Goal: Task Accomplishment & Management: Use online tool/utility

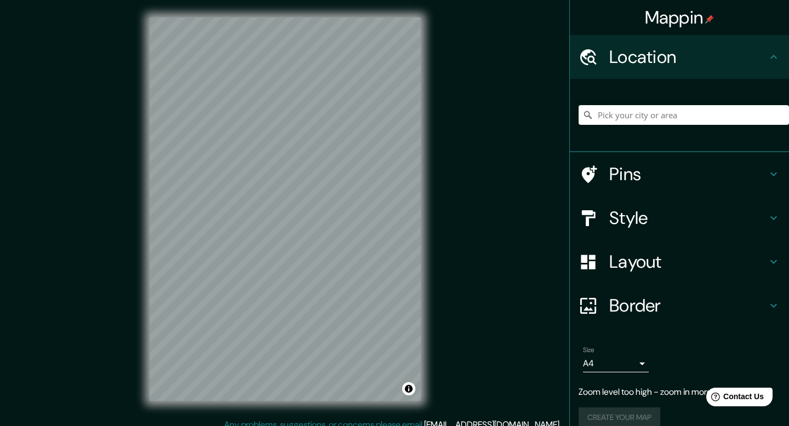
scroll to position [2, 0]
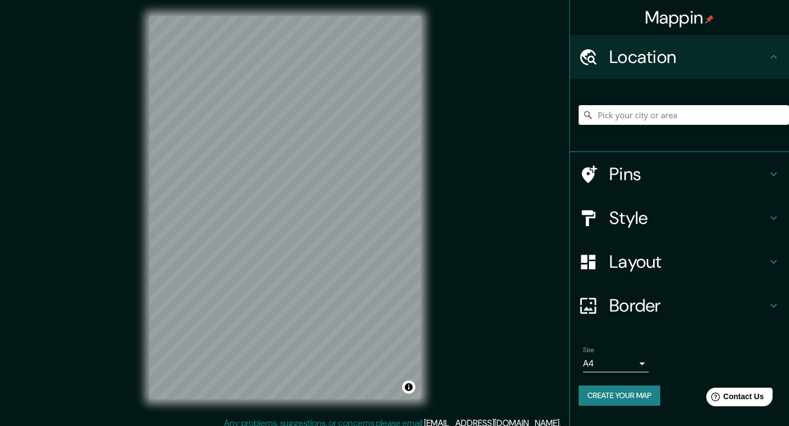
click at [625, 315] on h4 "Border" at bounding box center [688, 306] width 158 height 22
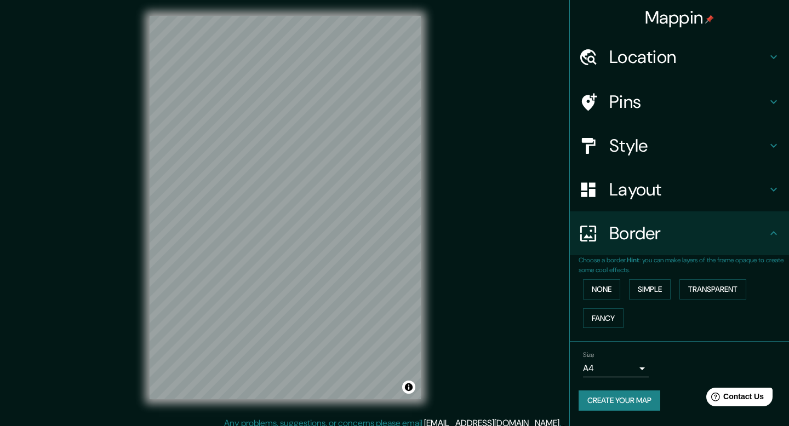
click at [695, 235] on h4 "Border" at bounding box center [688, 233] width 158 height 22
click at [707, 204] on div "Layout" at bounding box center [679, 190] width 219 height 44
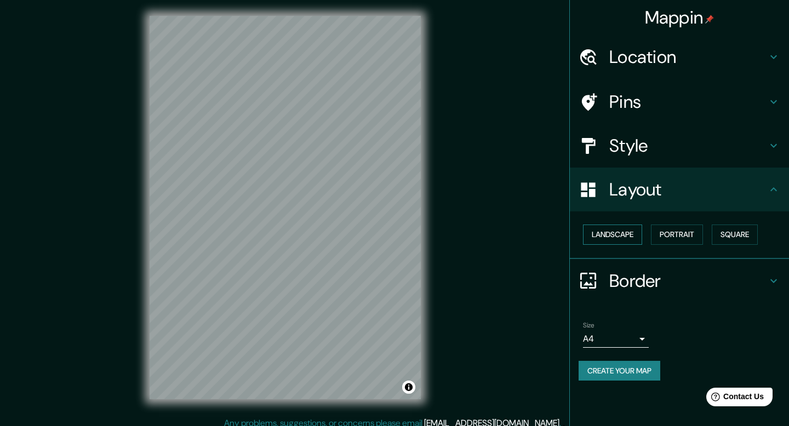
click at [601, 239] on button "Landscape" at bounding box center [612, 235] width 59 height 20
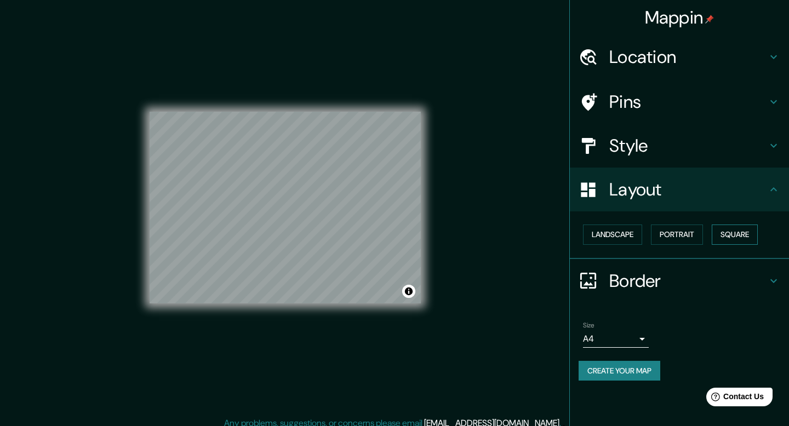
click at [734, 235] on button "Square" at bounding box center [735, 235] width 46 height 20
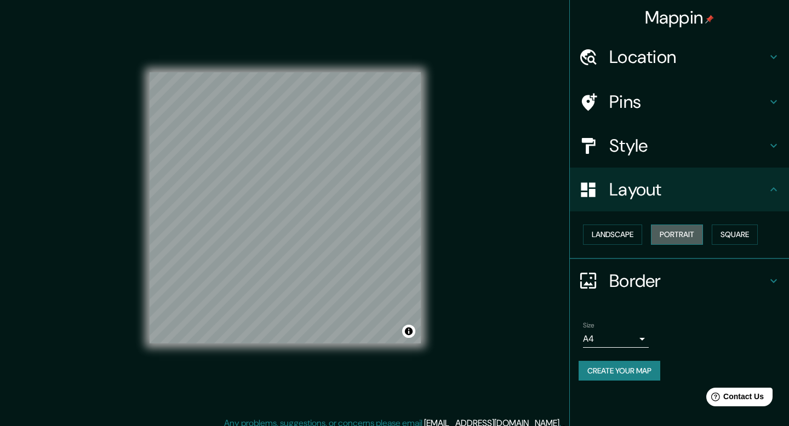
click at [665, 233] on button "Portrait" at bounding box center [677, 235] width 52 height 20
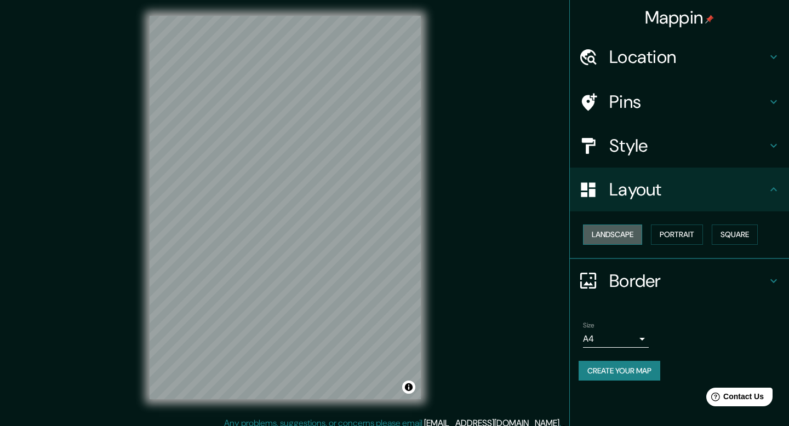
click at [631, 232] on button "Landscape" at bounding box center [612, 235] width 59 height 20
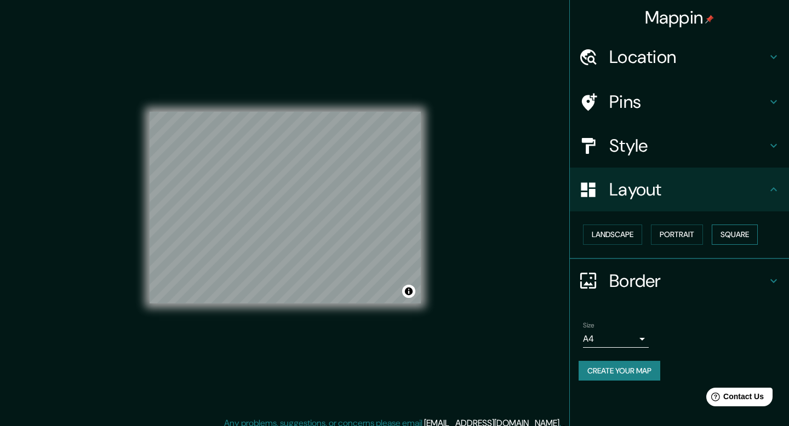
click at [722, 233] on button "Square" at bounding box center [735, 235] width 46 height 20
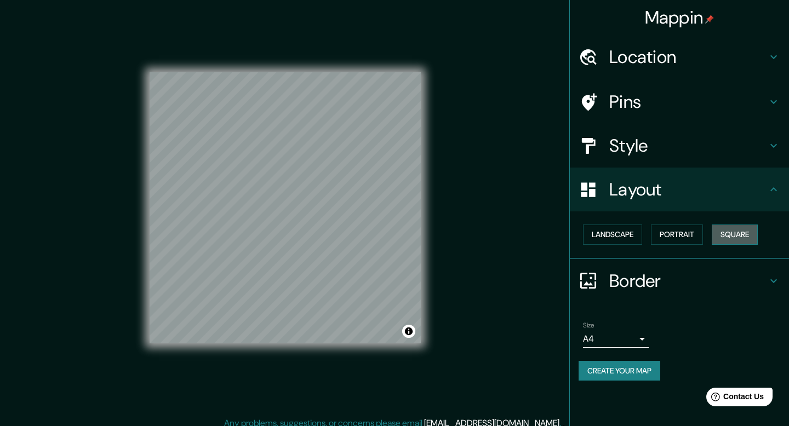
click at [733, 233] on button "Square" at bounding box center [735, 235] width 46 height 20
click at [719, 149] on h4 "Style" at bounding box center [688, 146] width 158 height 22
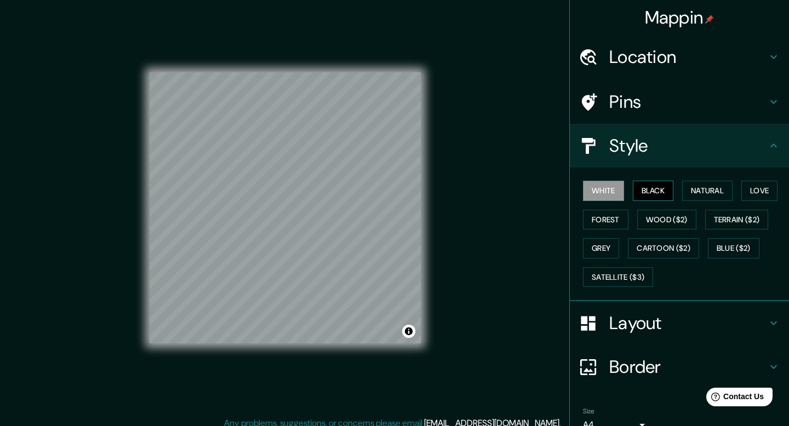
click at [637, 190] on button "Black" at bounding box center [653, 191] width 41 height 20
click at [619, 192] on button "White" at bounding box center [603, 191] width 41 height 20
click at [618, 226] on button "Forest" at bounding box center [605, 220] width 45 height 20
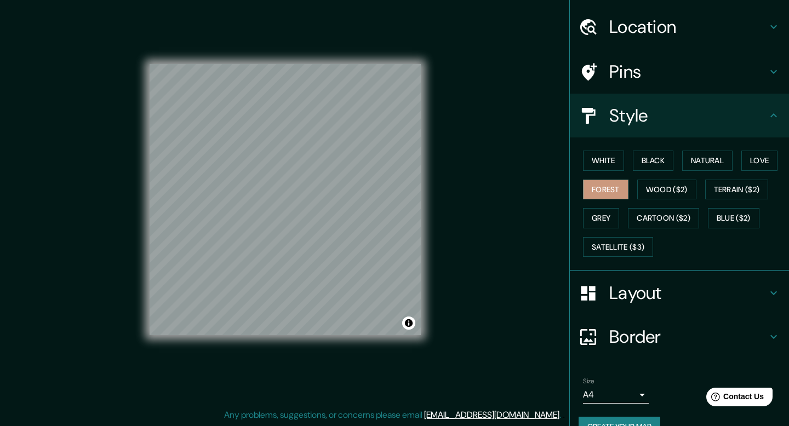
scroll to position [29, 0]
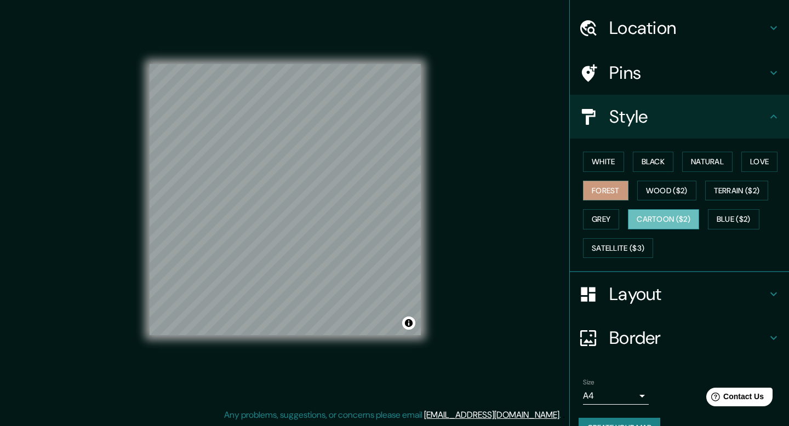
click at [677, 220] on button "Cartoon ($2)" at bounding box center [663, 219] width 71 height 20
click at [615, 187] on button "Forest" at bounding box center [605, 191] width 45 height 20
click at [648, 167] on button "Black" at bounding box center [653, 162] width 41 height 20
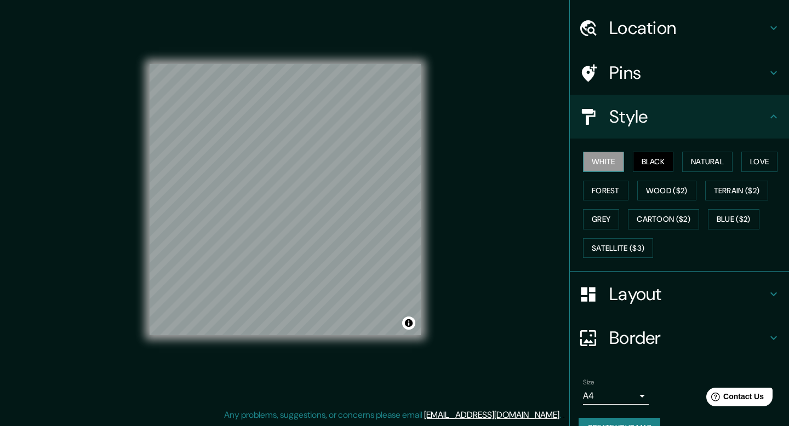
click at [608, 163] on button "White" at bounding box center [603, 162] width 41 height 20
click at [720, 159] on button "Natural" at bounding box center [707, 162] width 50 height 20
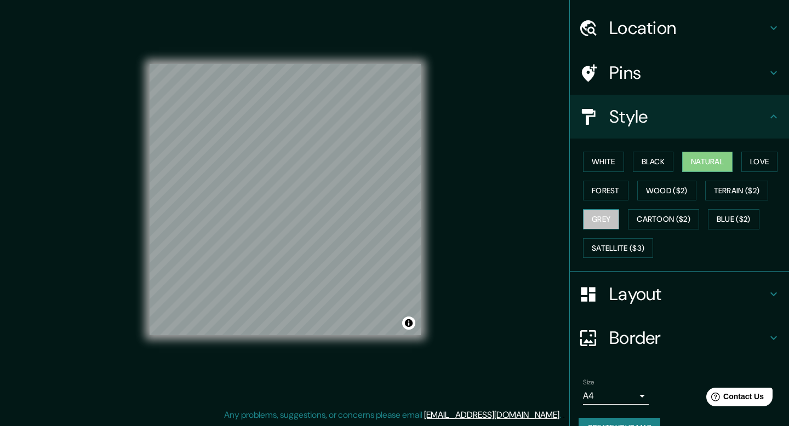
click at [605, 214] on button "Grey" at bounding box center [601, 219] width 36 height 20
click at [671, 186] on button "Wood ($2)" at bounding box center [666, 191] width 59 height 20
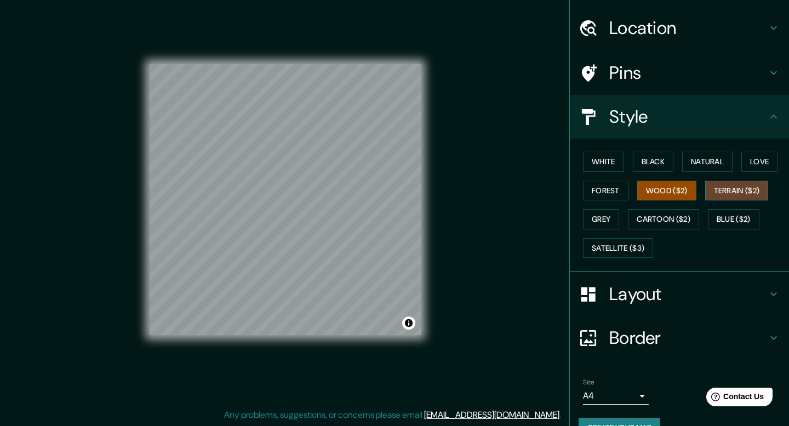
click at [713, 195] on button "Terrain ($2)" at bounding box center [737, 191] width 64 height 20
click at [631, 245] on button "Satellite ($3)" at bounding box center [618, 248] width 70 height 20
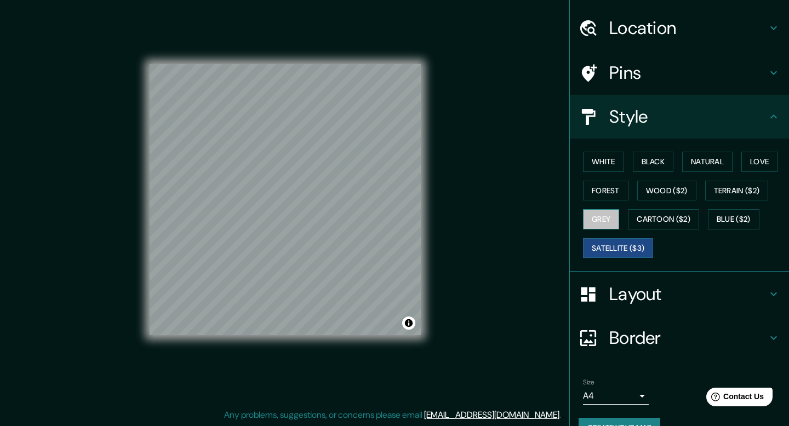
click at [615, 225] on button "Grey" at bounding box center [601, 219] width 36 height 20
click at [614, 195] on button "Forest" at bounding box center [605, 191] width 45 height 20
click at [632, 253] on button "Satellite ($3)" at bounding box center [618, 248] width 70 height 20
click at [661, 216] on button "Cartoon ($2)" at bounding box center [663, 219] width 71 height 20
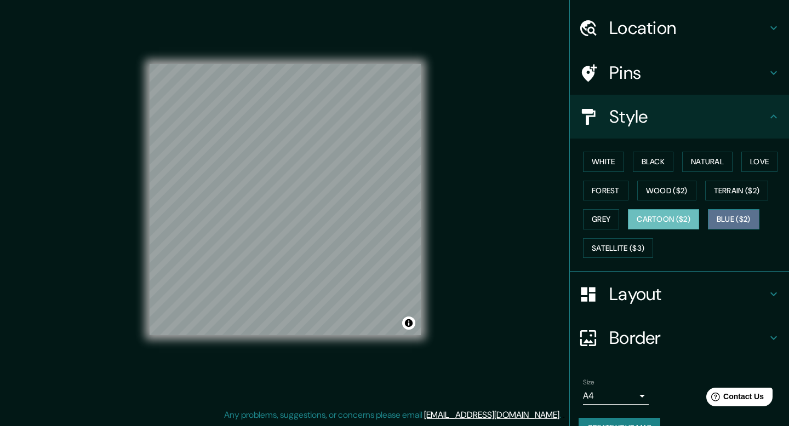
click at [746, 212] on button "Blue ($2)" at bounding box center [734, 219] width 52 height 20
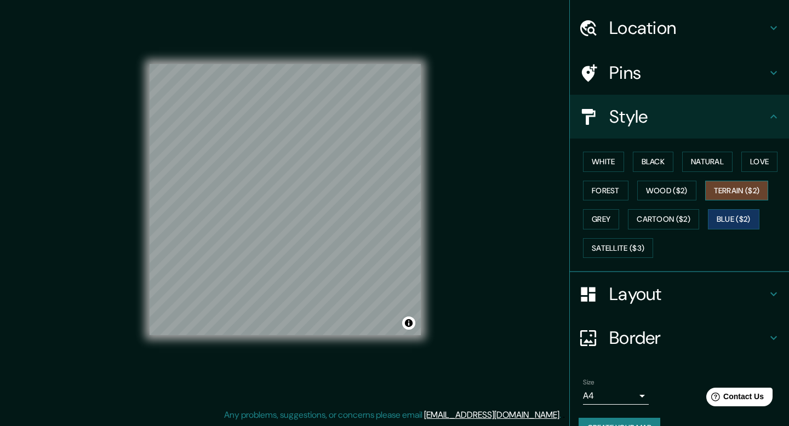
click at [740, 193] on button "Terrain ($2)" at bounding box center [737, 191] width 64 height 20
click at [735, 215] on button "Blue ($2)" at bounding box center [734, 219] width 52 height 20
click at [765, 169] on button "Love" at bounding box center [759, 162] width 36 height 20
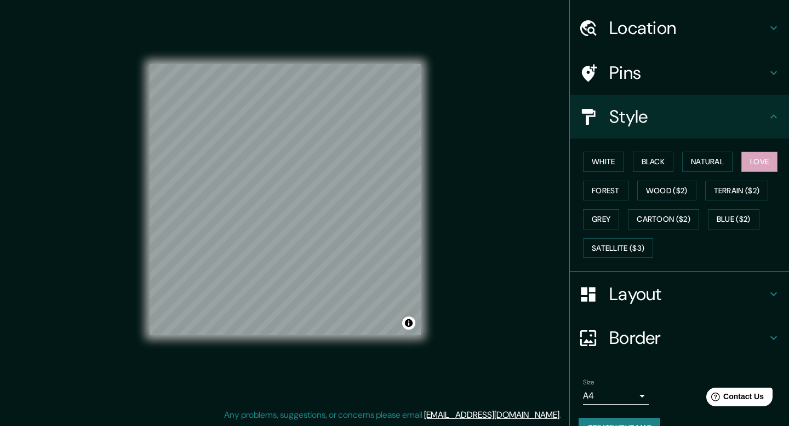
click at [717, 172] on div "White Black Natural Love Forest Wood ($2) Terrain ($2) Grey Cartoon ($2) Blue (…" at bounding box center [684, 204] width 210 height 115
click at [723, 167] on button "Natural" at bounding box center [707, 162] width 50 height 20
click at [637, 74] on h4 "Pins" at bounding box center [688, 73] width 158 height 22
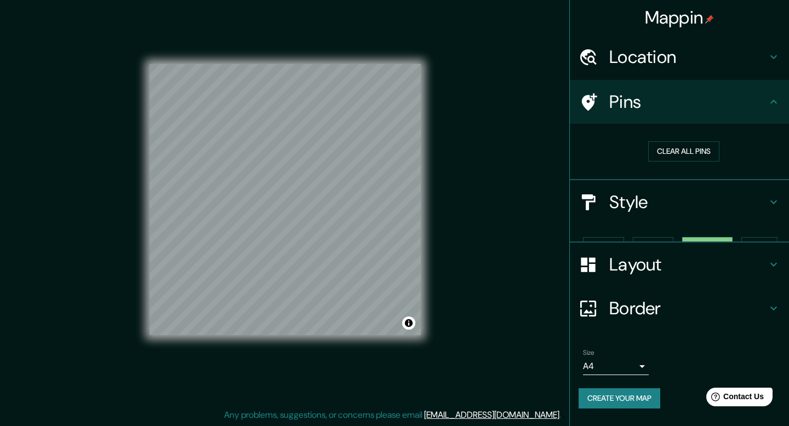
scroll to position [0, 0]
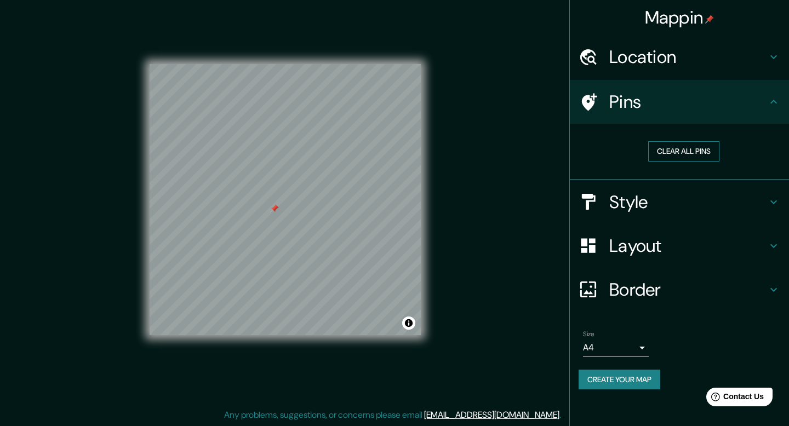
click at [702, 146] on button "Clear all pins" at bounding box center [683, 151] width 71 height 20
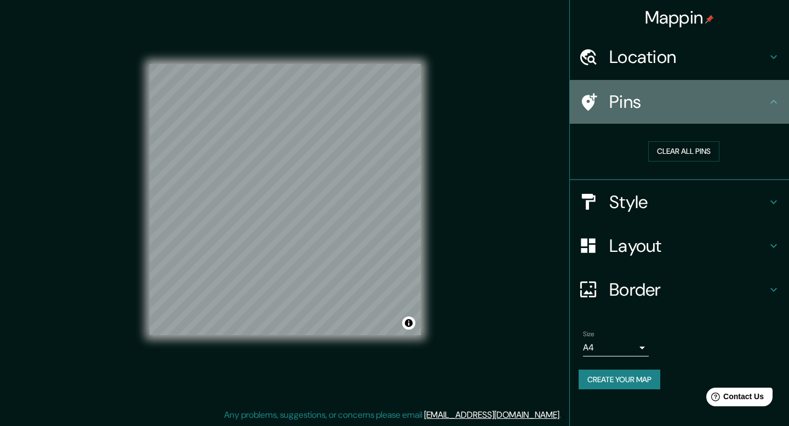
click at [685, 95] on h4 "Pins" at bounding box center [688, 102] width 158 height 22
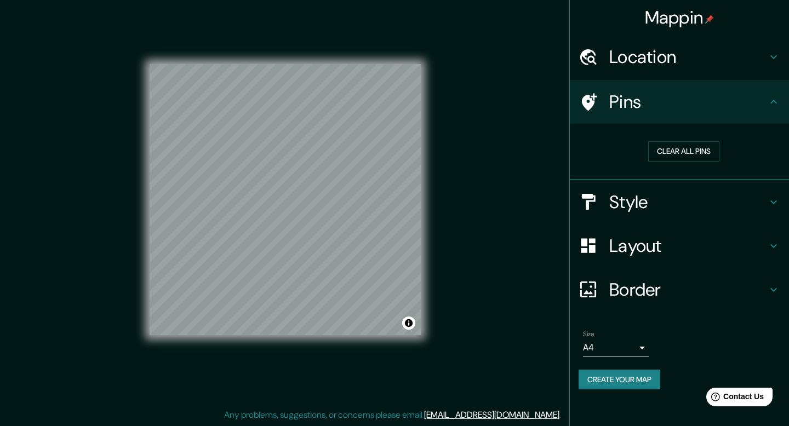
click at [744, 186] on div "Style" at bounding box center [679, 202] width 219 height 44
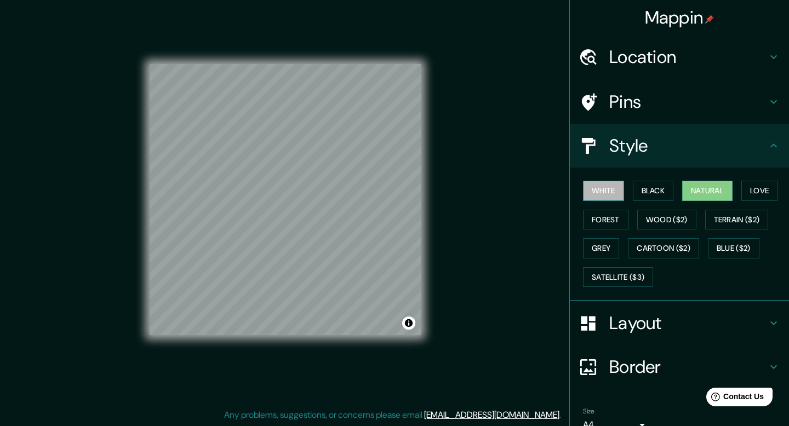
click at [589, 193] on button "White" at bounding box center [603, 191] width 41 height 20
click at [684, 187] on button "Natural" at bounding box center [707, 191] width 50 height 20
click at [652, 194] on button "Black" at bounding box center [653, 191] width 41 height 20
click at [597, 198] on button "White" at bounding box center [603, 191] width 41 height 20
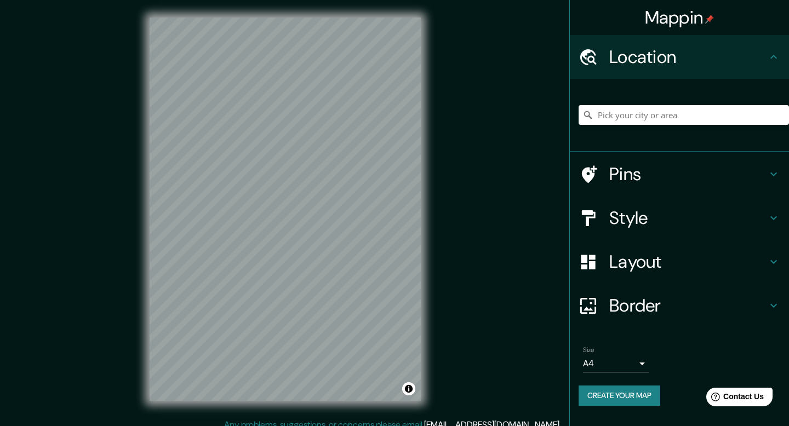
click at [660, 262] on h4 "Layout" at bounding box center [688, 262] width 158 height 22
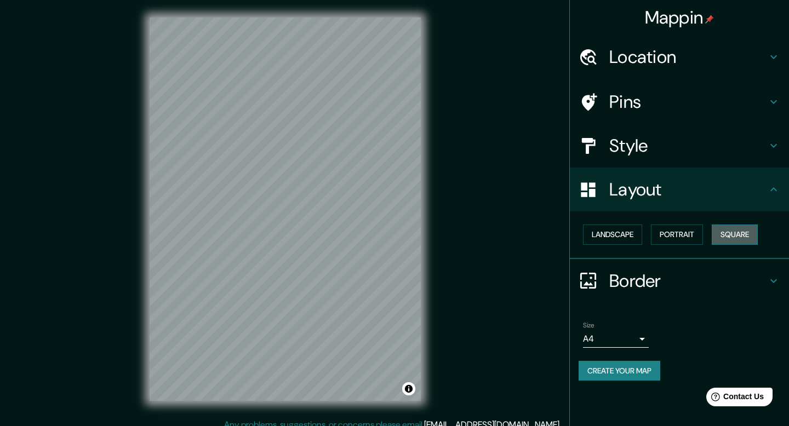
click at [723, 233] on button "Square" at bounding box center [735, 235] width 46 height 20
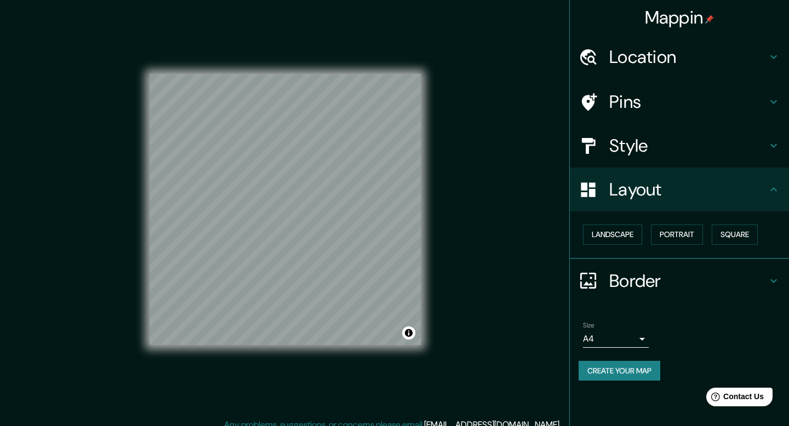
click at [687, 155] on h4 "Style" at bounding box center [688, 146] width 158 height 22
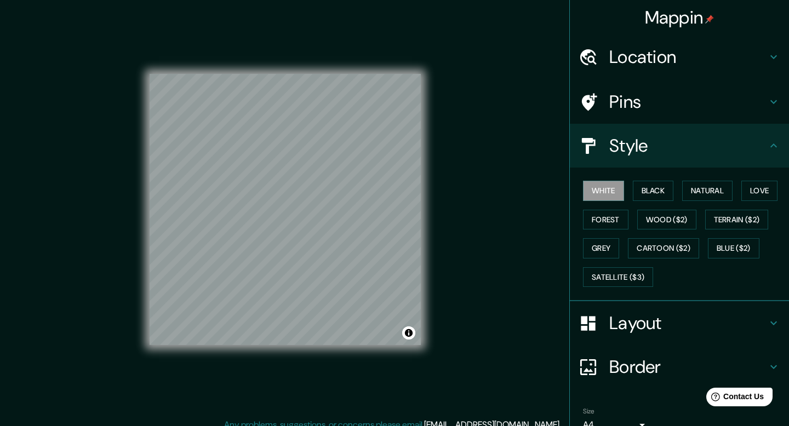
click at [487, 204] on div "Mappin Location Pins Style White Black Natural Love Forest Wood ($2) Terrain ($…" at bounding box center [394, 218] width 789 height 436
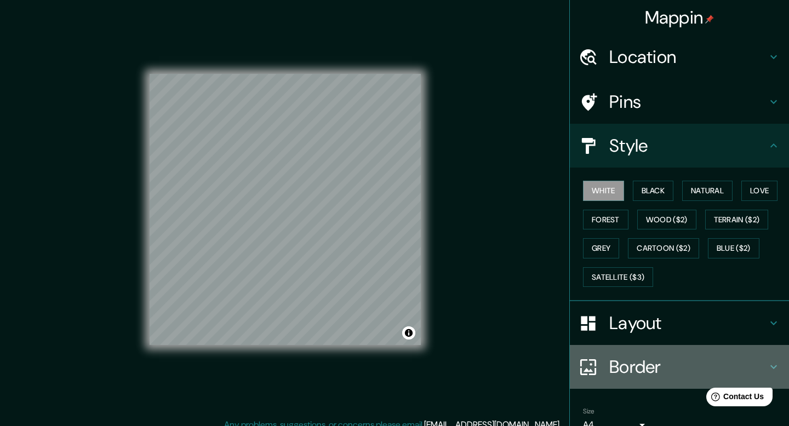
click at [602, 356] on div "Border" at bounding box center [679, 367] width 219 height 44
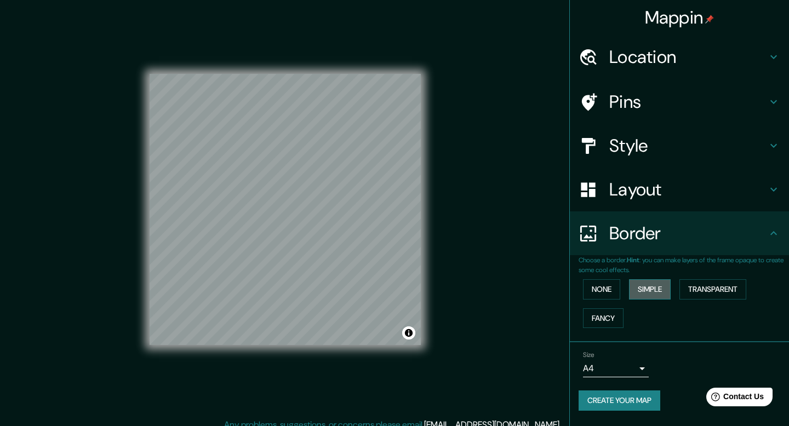
click at [639, 289] on button "Simple" at bounding box center [650, 289] width 42 height 20
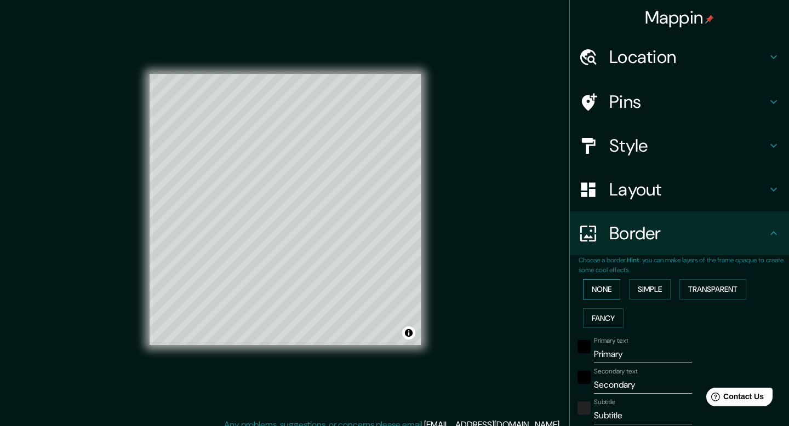
click at [613, 289] on button "None" at bounding box center [601, 289] width 37 height 20
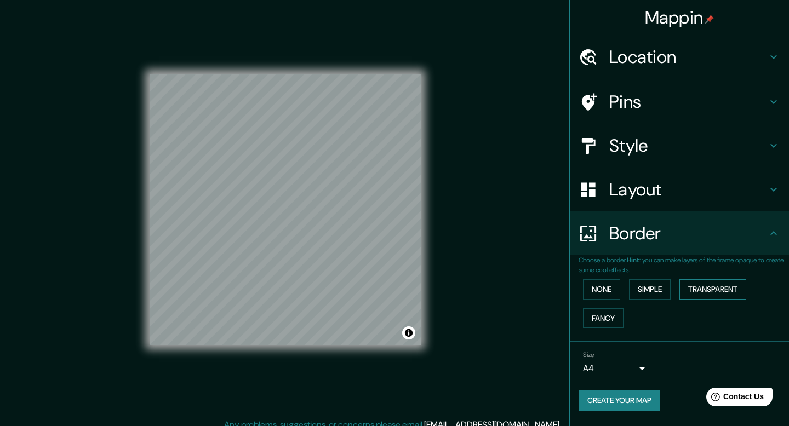
click at [685, 287] on button "Transparent" at bounding box center [712, 289] width 67 height 20
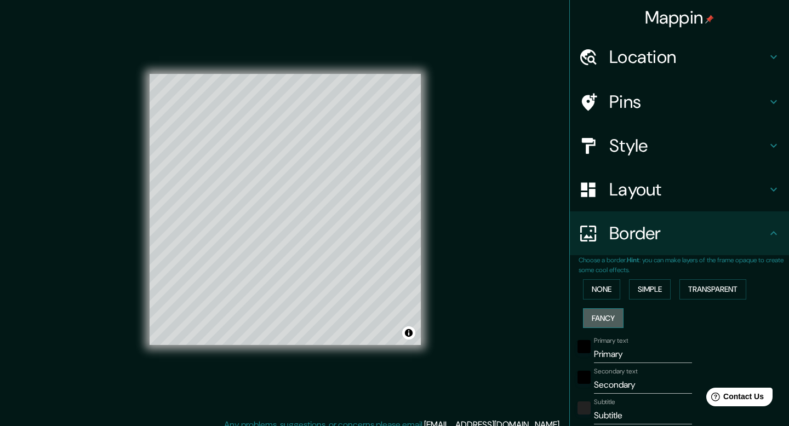
click at [595, 316] on button "Fancy" at bounding box center [603, 318] width 41 height 20
click at [709, 288] on button "Transparent" at bounding box center [712, 289] width 67 height 20
click at [313, 279] on div at bounding box center [312, 282] width 9 height 9
click at [658, 90] on div "Pins" at bounding box center [679, 102] width 219 height 44
type input "238"
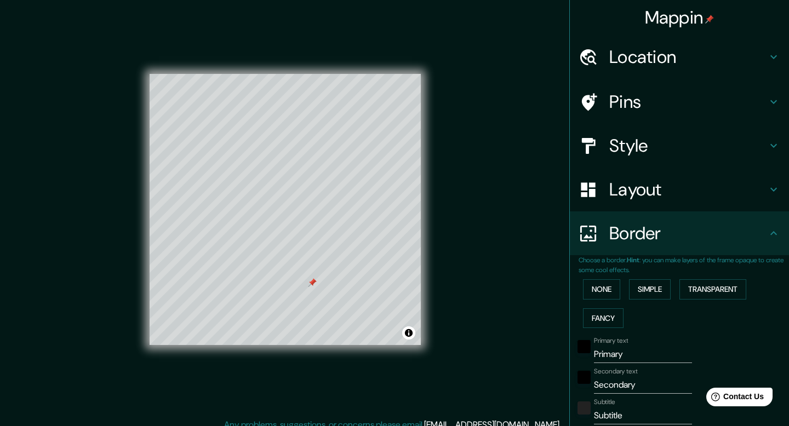
type input "40"
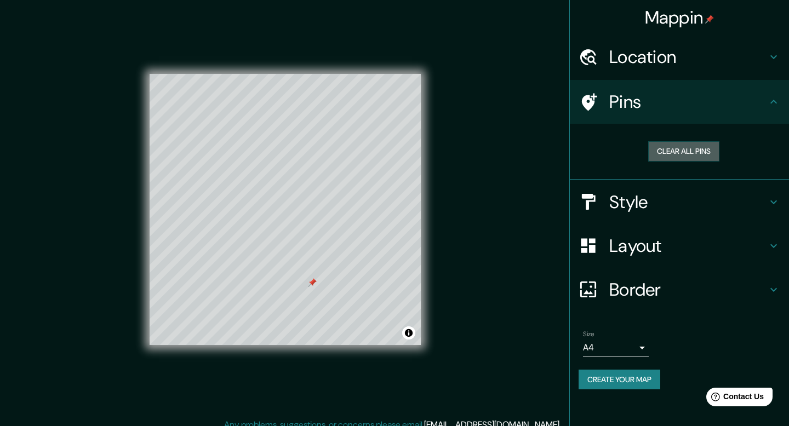
drag, startPoint x: 679, startPoint y: 156, endPoint x: 667, endPoint y: 163, distance: 13.5
click at [678, 156] on button "Clear all pins" at bounding box center [683, 151] width 71 height 20
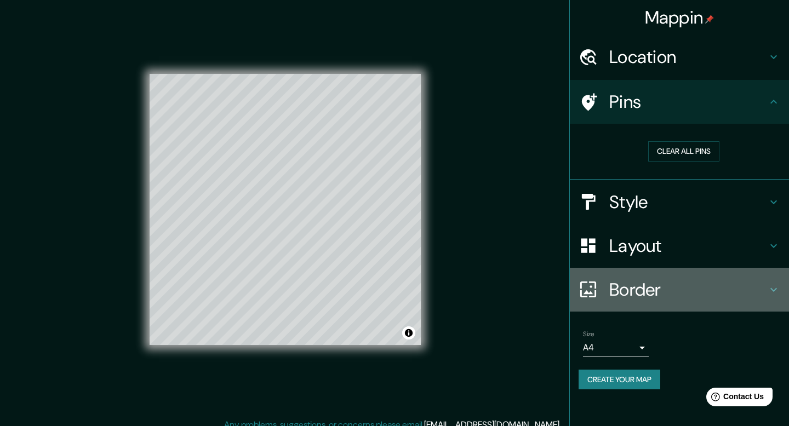
click at [673, 283] on h4 "Border" at bounding box center [688, 290] width 158 height 22
type input "238"
type input "40"
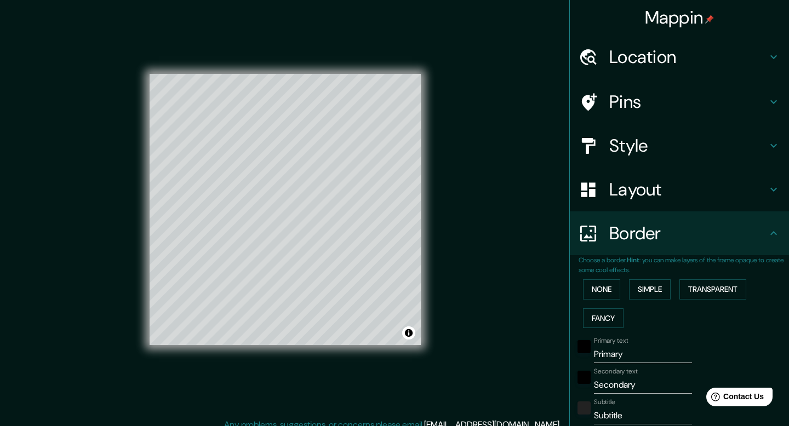
scroll to position [10, 0]
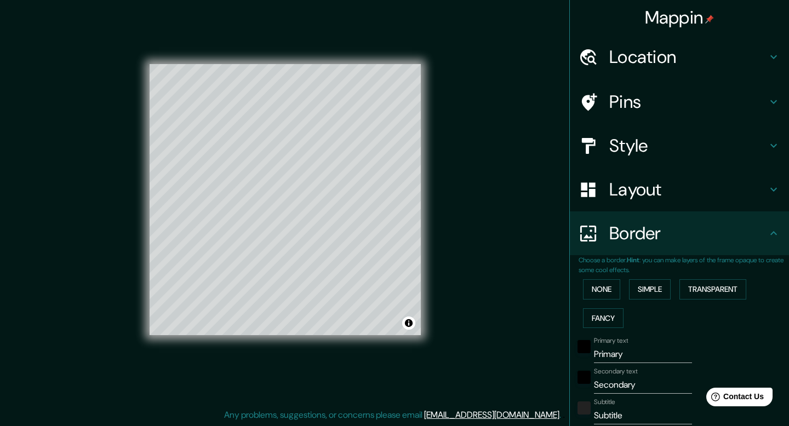
click at [642, 354] on input "Primary" at bounding box center [643, 355] width 98 height 18
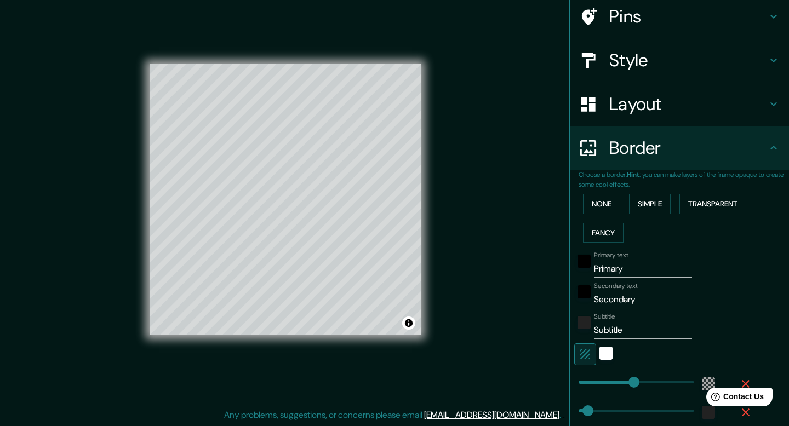
scroll to position [87, 0]
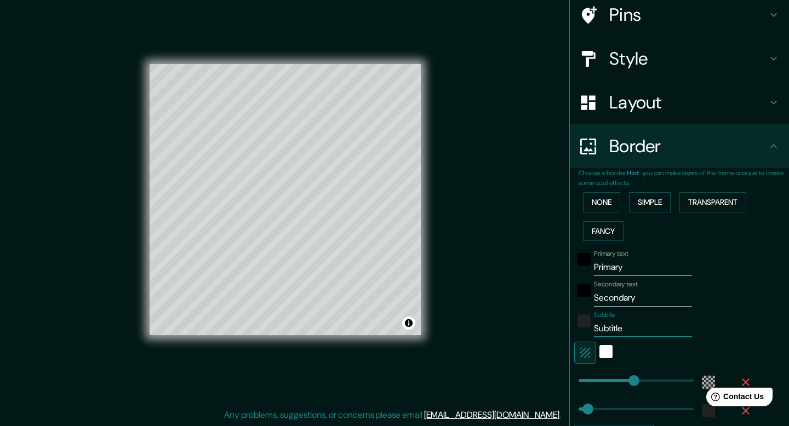
drag, startPoint x: 630, startPoint y: 329, endPoint x: 527, endPoint y: 329, distance: 103.0
click at [527, 329] on div "Mappin Location Pins Style Layout Border Choose a border. Hint : you can make l…" at bounding box center [394, 208] width 789 height 436
type input "238"
type input "40"
drag, startPoint x: 647, startPoint y: 298, endPoint x: 467, endPoint y: 298, distance: 179.7
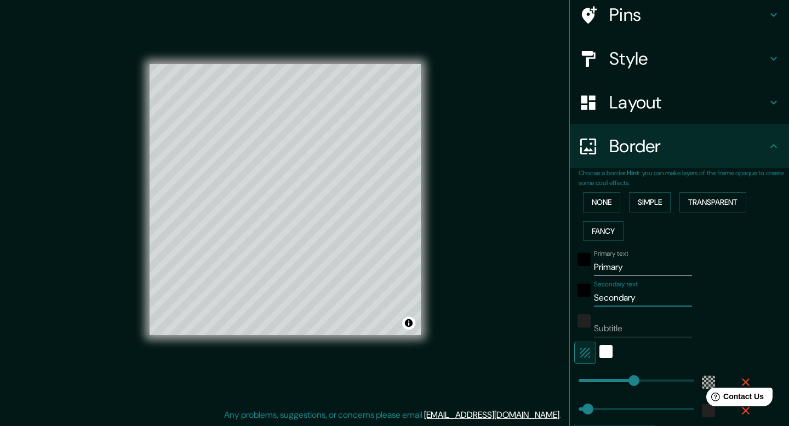
click at [467, 298] on div "Mappin Location Pins Style Layout Border Choose a border. Hint : you can make l…" at bounding box center [394, 208] width 789 height 436
type input "238"
type input "40"
drag, startPoint x: 632, startPoint y: 265, endPoint x: 544, endPoint y: 266, distance: 87.7
click at [544, 266] on div "Mappin Location Pins Style Layout Border Choose a border. Hint : you can make l…" at bounding box center [394, 208] width 789 height 436
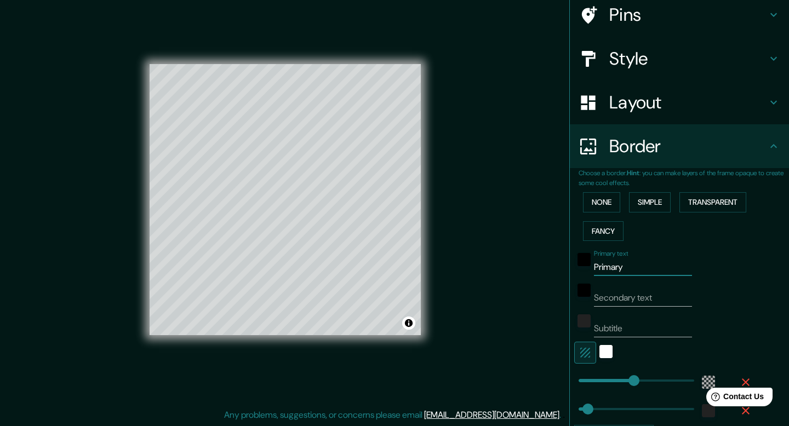
type input "238"
type input "40"
click at [650, 201] on button "Simple" at bounding box center [650, 202] width 42 height 20
click at [612, 203] on button "None" at bounding box center [601, 202] width 37 height 20
